Goal: Obtain resource: Download file/media

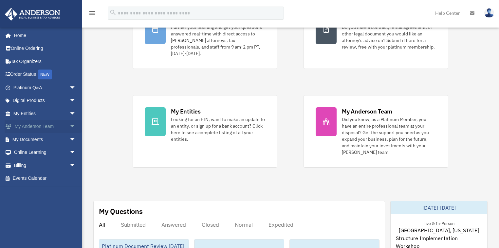
scroll to position [79, 0]
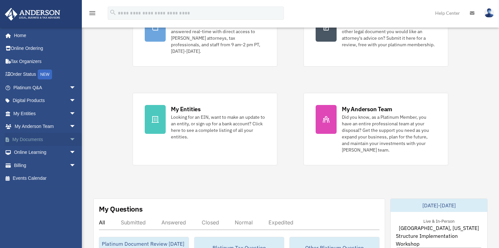
click at [69, 139] on span "arrow_drop_down" at bounding box center [75, 139] width 13 height 13
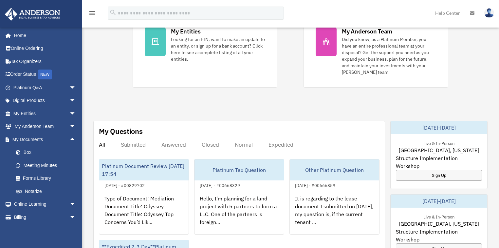
scroll to position [157, 0]
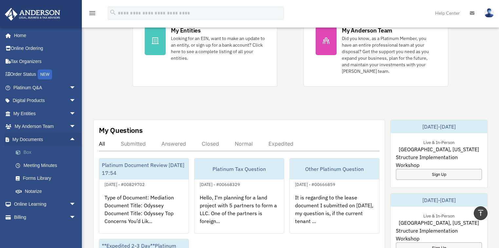
click at [26, 151] on link "Box" at bounding box center [47, 152] width 77 height 13
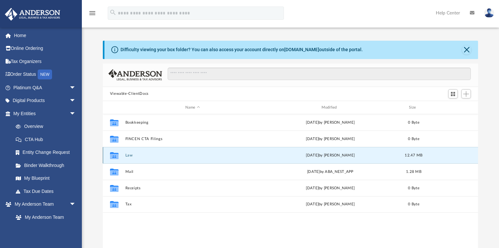
click at [126, 153] on button "Law" at bounding box center [192, 155] width 135 height 4
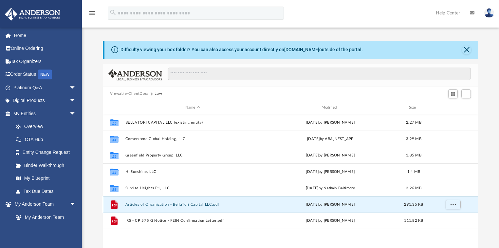
click at [163, 204] on button "Articles of Organization - BellaTori Capital LLC.pdf" at bounding box center [192, 204] width 135 height 4
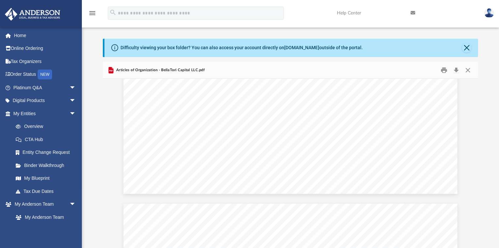
scroll to position [296, 0]
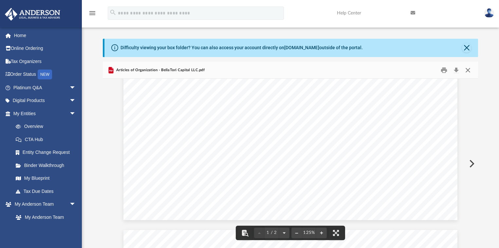
click at [469, 70] on button "Close" at bounding box center [468, 70] width 12 height 10
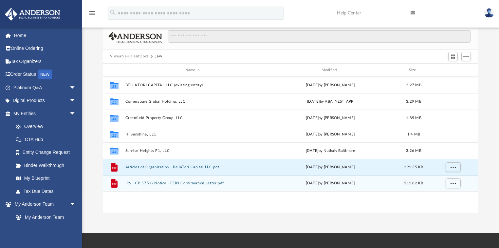
scroll to position [28, 0]
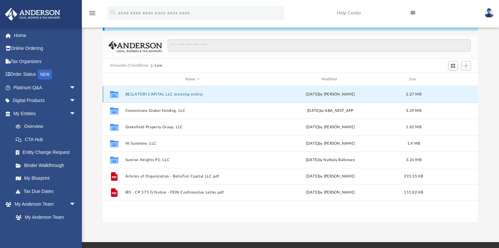
click at [170, 94] on button "BELLATORI CAPITAL LLC (existing entity)" at bounding box center [192, 94] width 135 height 4
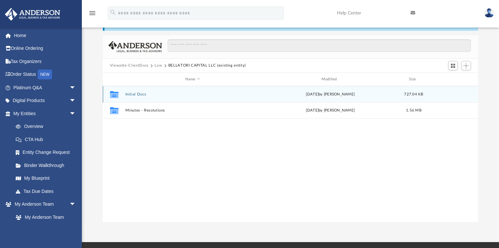
click at [150, 97] on div "Collaborated Folder Initial Docs Tue Jul 29 2025 by Holly Welch 727.04 KB" at bounding box center [291, 94] width 376 height 16
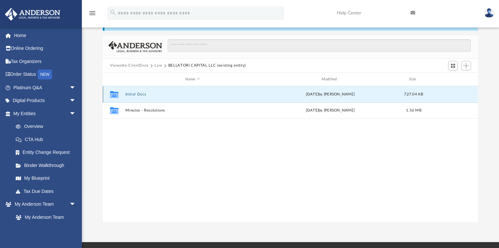
click at [135, 95] on button "Initial Docs" at bounding box center [192, 94] width 135 height 4
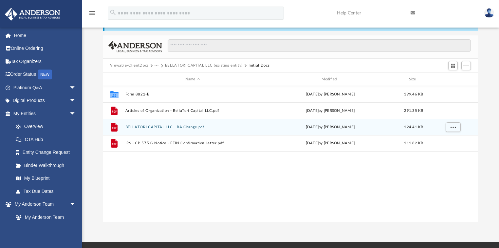
click at [169, 127] on button "BELLATORI CAPITAL LLC - RA Change.pdf" at bounding box center [192, 127] width 135 height 4
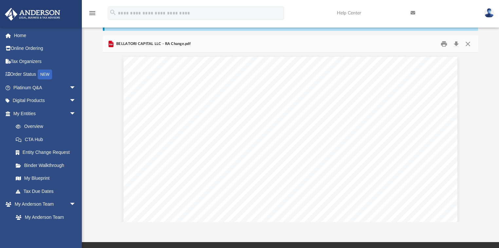
scroll to position [0, 0]
click at [442, 44] on button "Print" at bounding box center [443, 44] width 13 height 10
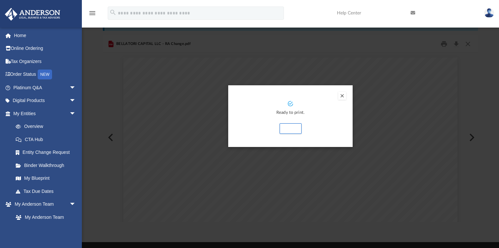
click at [342, 93] on button "Preview" at bounding box center [342, 96] width 8 height 8
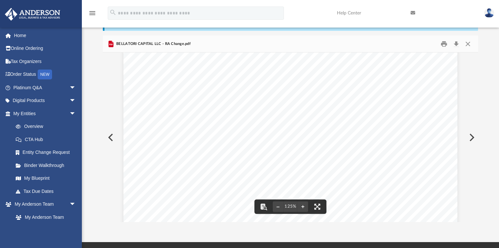
scroll to position [131, 0]
click at [442, 43] on button "Print" at bounding box center [443, 44] width 13 height 10
click at [469, 43] on button "Close" at bounding box center [468, 44] width 12 height 10
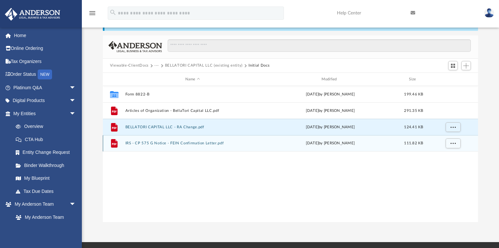
click at [160, 141] on button "IRS - CP 575 G Notice - FEIN Confirmation Letter.pdf" at bounding box center [192, 143] width 135 height 4
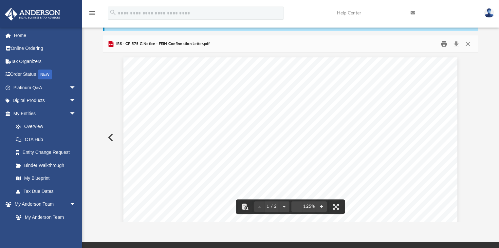
click at [443, 44] on button "Print" at bounding box center [443, 44] width 13 height 10
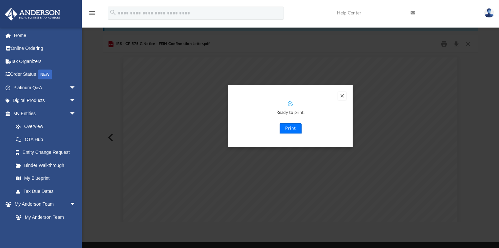
click at [284, 130] on button "Print" at bounding box center [291, 128] width 22 height 10
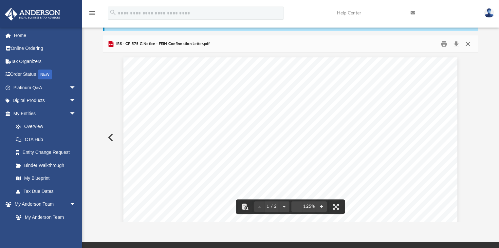
click at [468, 43] on button "Close" at bounding box center [468, 44] width 12 height 10
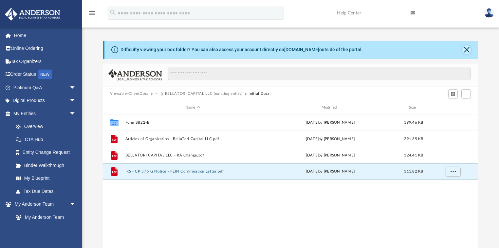
click at [467, 50] on button "Close" at bounding box center [466, 49] width 9 height 9
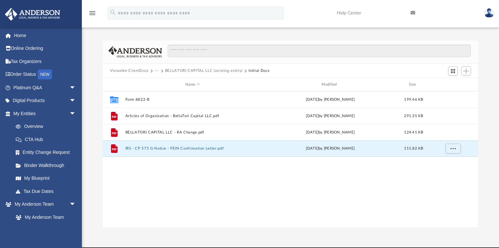
click at [138, 70] on button "Viewable-ClientDocs" at bounding box center [129, 71] width 39 height 6
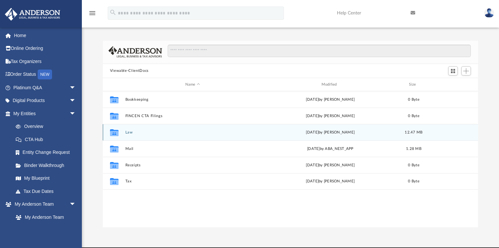
click at [127, 134] on button "Law" at bounding box center [192, 132] width 135 height 4
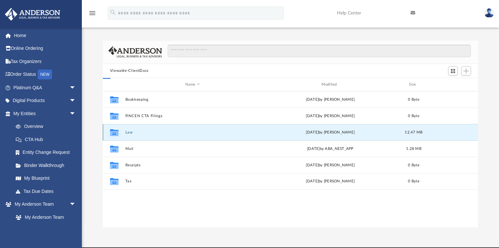
click at [127, 134] on button "Law" at bounding box center [192, 132] width 135 height 4
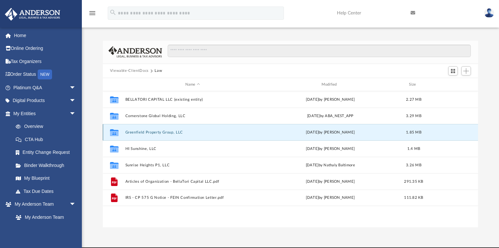
click at [159, 133] on button "Greenfield Property Group, LLC" at bounding box center [192, 132] width 135 height 4
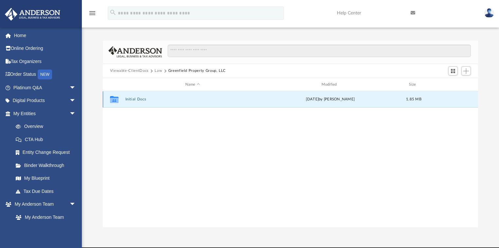
click at [145, 99] on button "Initial Docs" at bounding box center [192, 99] width 135 height 4
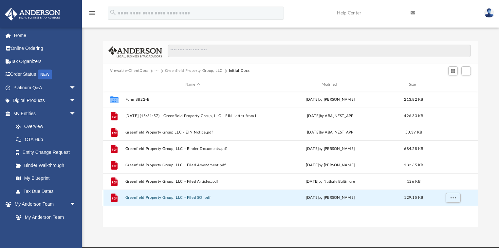
click at [196, 196] on button "Greenfield Property Group, LLC - Filed SOI.pdf" at bounding box center [192, 197] width 135 height 4
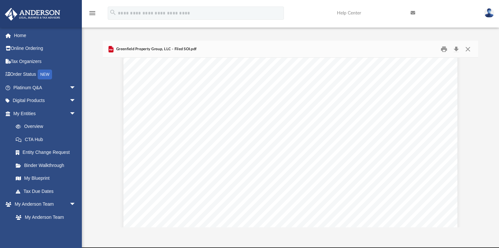
scroll to position [273, 0]
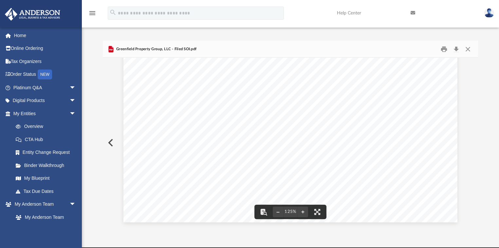
click at [444, 43] on div "Greenfield Property Group, LLC - Filed SOI.pdf" at bounding box center [291, 49] width 376 height 17
click at [444, 47] on button "Print" at bounding box center [443, 49] width 13 height 10
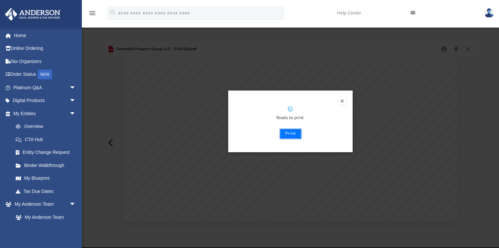
click at [293, 132] on button "Print" at bounding box center [291, 133] width 22 height 10
